Goal: Task Accomplishment & Management: Complete application form

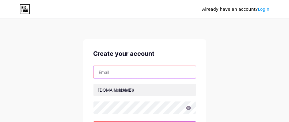
click at [115, 71] on input "text" at bounding box center [145, 72] width 102 height 12
type input "[EMAIL_ADDRESS][DOMAIN_NAME]"
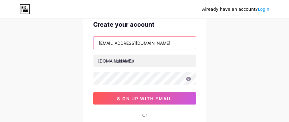
scroll to position [41, 0]
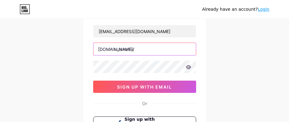
click at [143, 46] on input "text" at bounding box center [145, 49] width 102 height 12
click at [139, 49] on input "text" at bounding box center [145, 49] width 102 height 12
paste input "daftararenampo"
type input "daftararenampo"
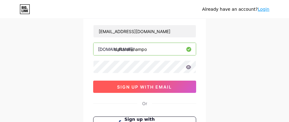
click at [170, 85] on span "sign up with email" at bounding box center [144, 86] width 55 height 5
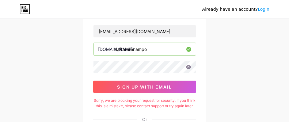
click at [190, 66] on icon at bounding box center [188, 67] width 5 height 4
click at [186, 67] on icon at bounding box center [188, 67] width 5 height 4
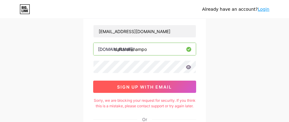
click at [175, 84] on button "sign up with email" at bounding box center [144, 87] width 103 height 12
